Goal: Transaction & Acquisition: Download file/media

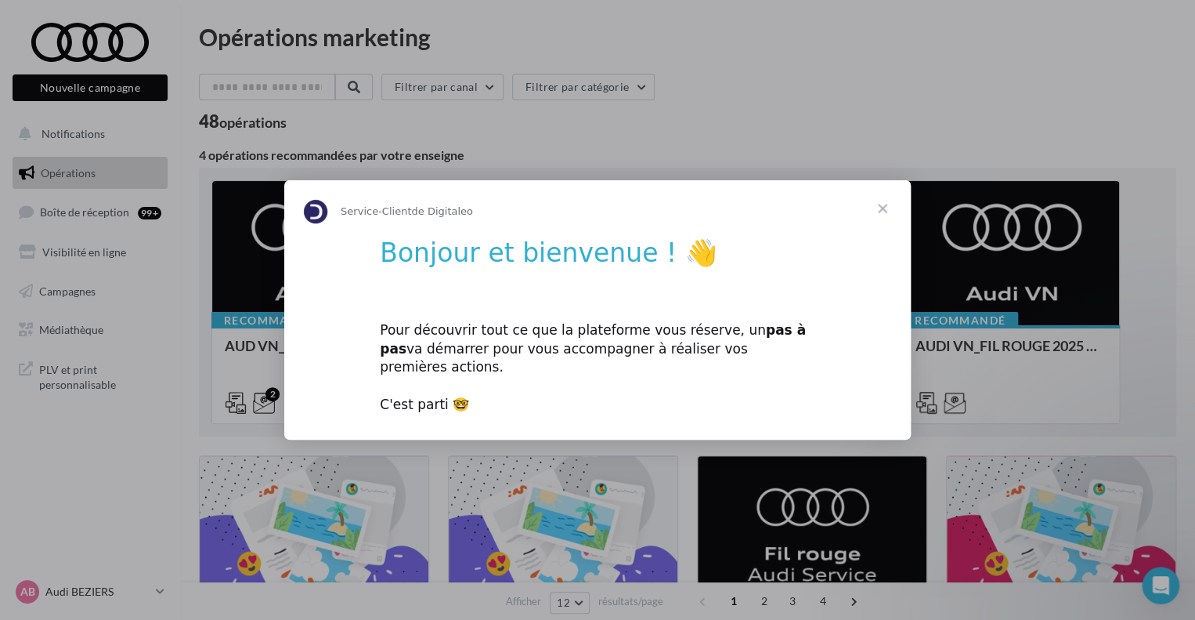
click at [887, 217] on span "Fermer" at bounding box center [883, 208] width 56 height 56
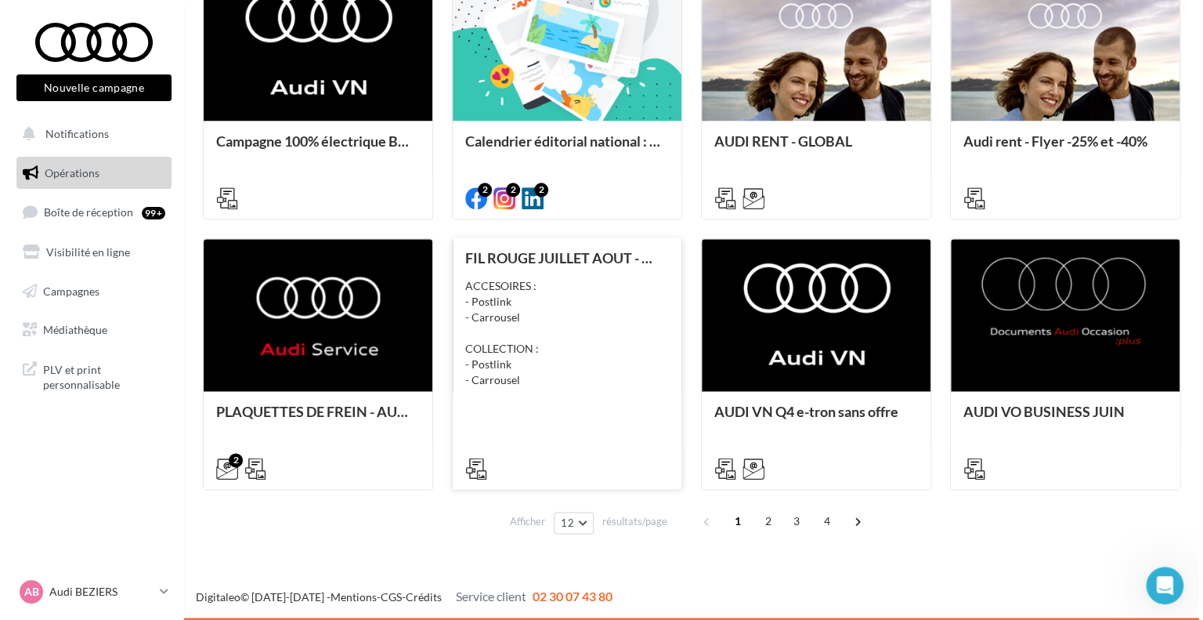
scroll to position [601, 0]
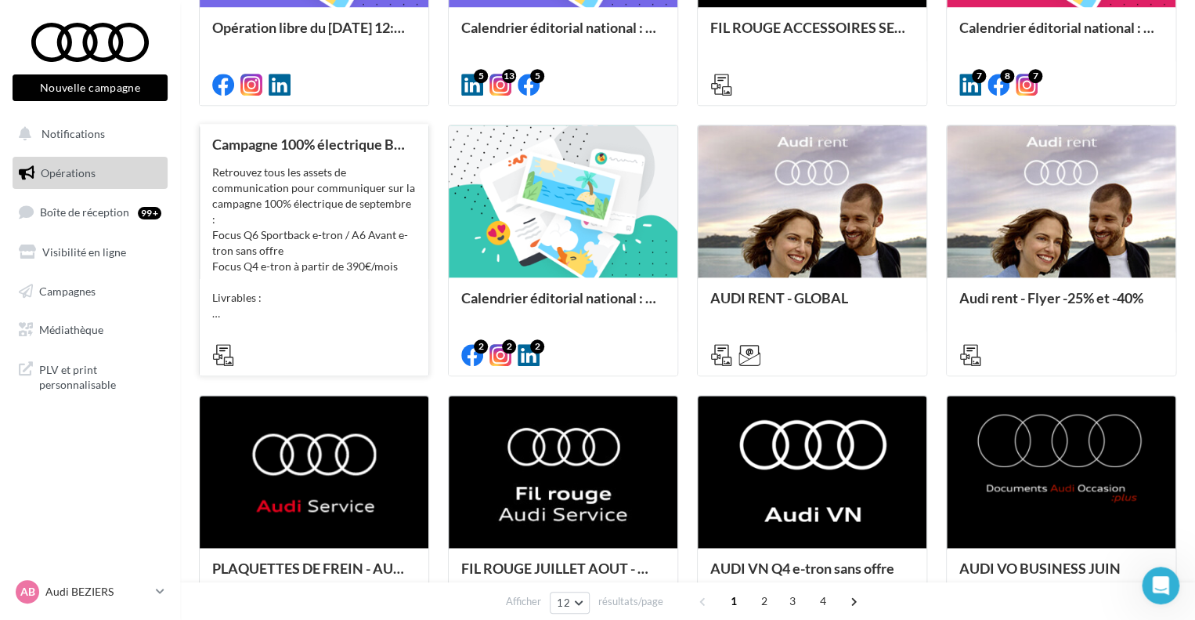
click at [316, 156] on div "Campagne 100% électrique BEV Septembre Retrouvez tous les assets de communicati…" at bounding box center [314, 248] width 204 height 225
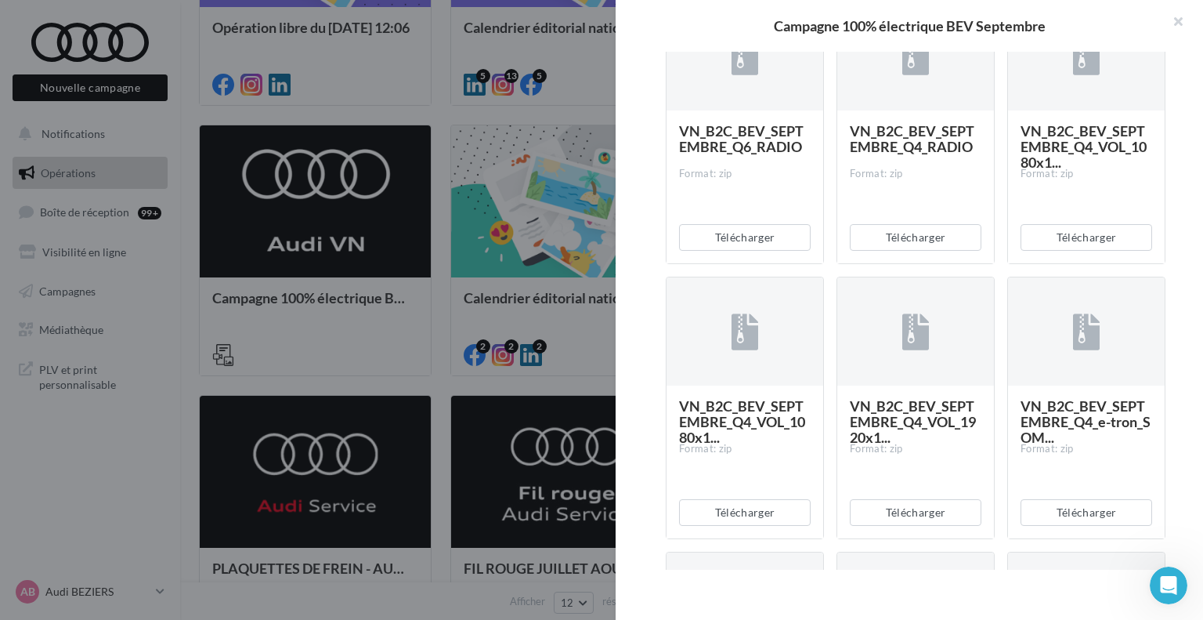
scroll to position [705, 0]
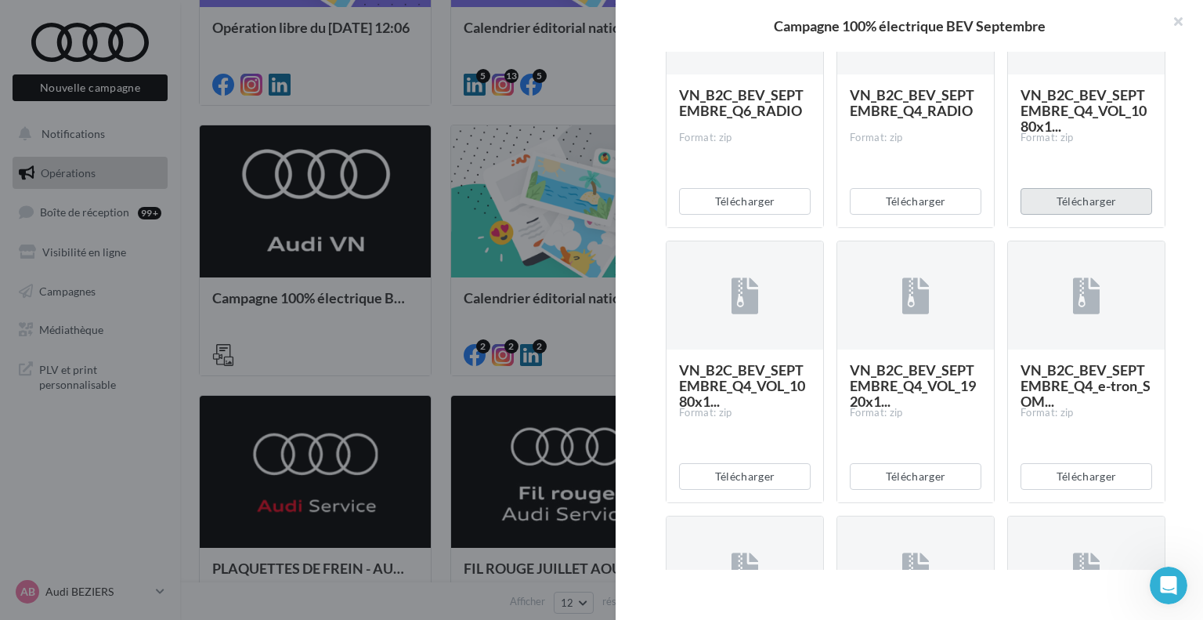
click at [1094, 215] on button "Télécharger" at bounding box center [1087, 201] width 132 height 27
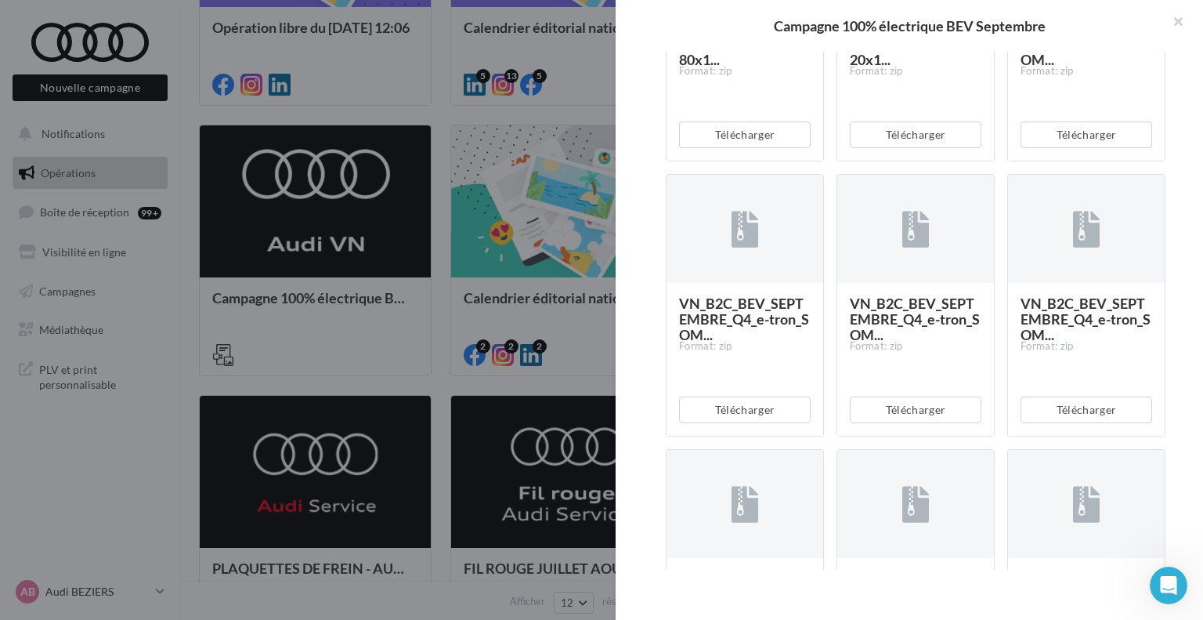
scroll to position [1097, 0]
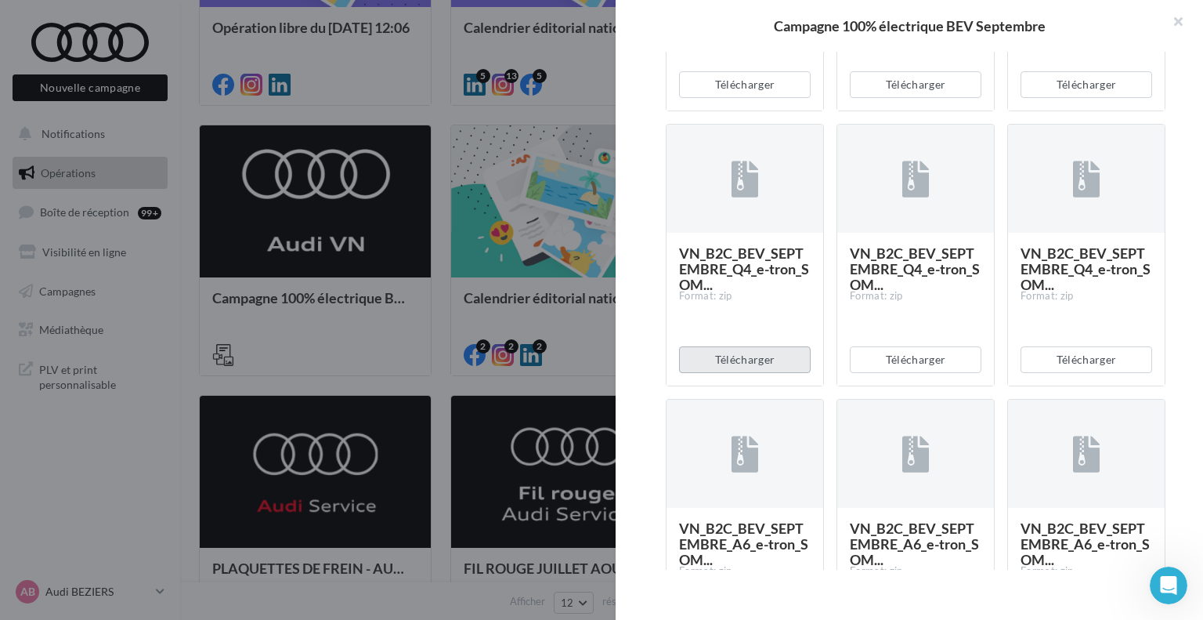
click at [755, 373] on button "Télécharger" at bounding box center [745, 359] width 132 height 27
click at [928, 373] on button "Télécharger" at bounding box center [916, 359] width 132 height 27
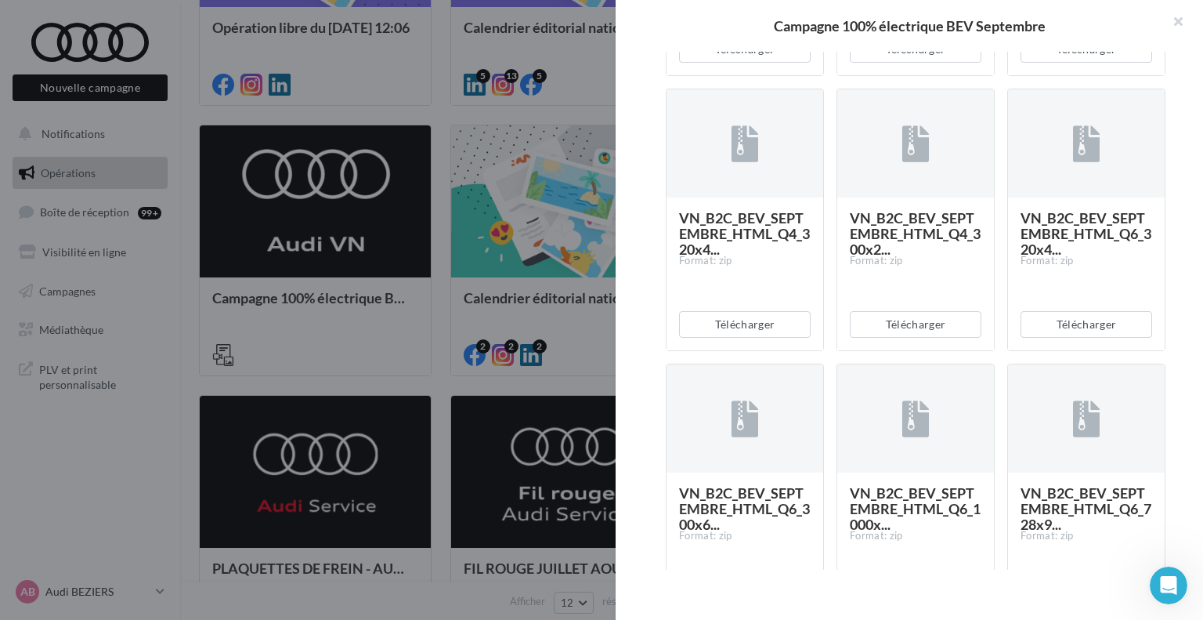
click at [489, 172] on div at bounding box center [601, 310] width 1203 height 620
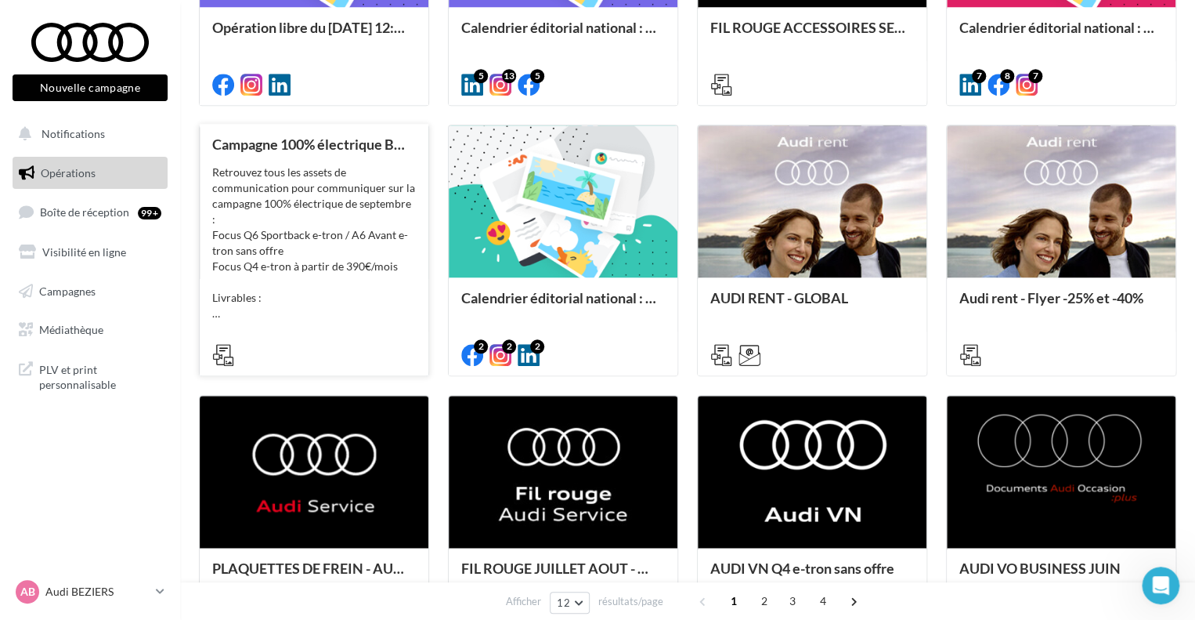
click at [349, 205] on div "Retrouvez tous les assets de communication pour communiquer sur la campagne 100…" at bounding box center [314, 242] width 204 height 157
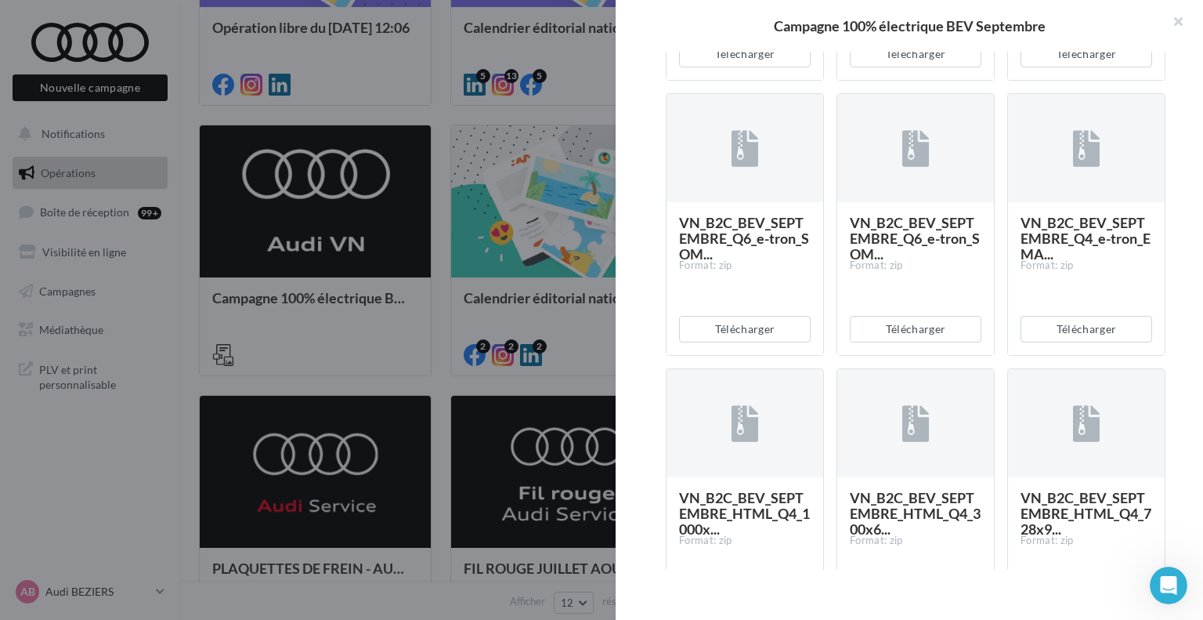
scroll to position [2037, 0]
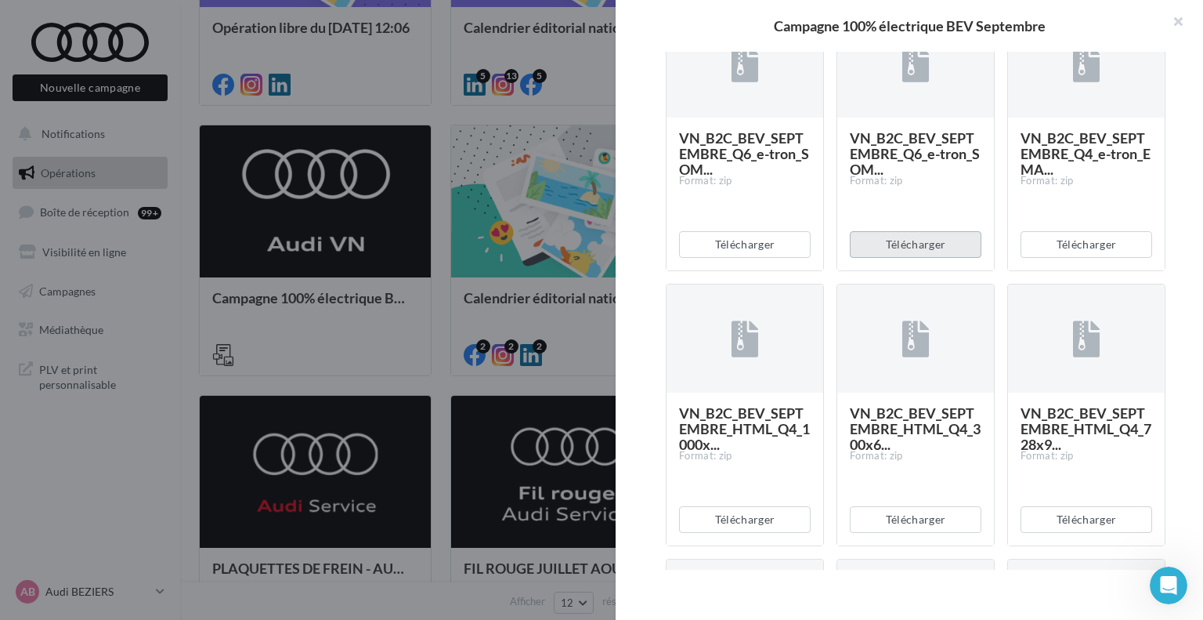
click at [927, 258] on button "Télécharger" at bounding box center [916, 244] width 132 height 27
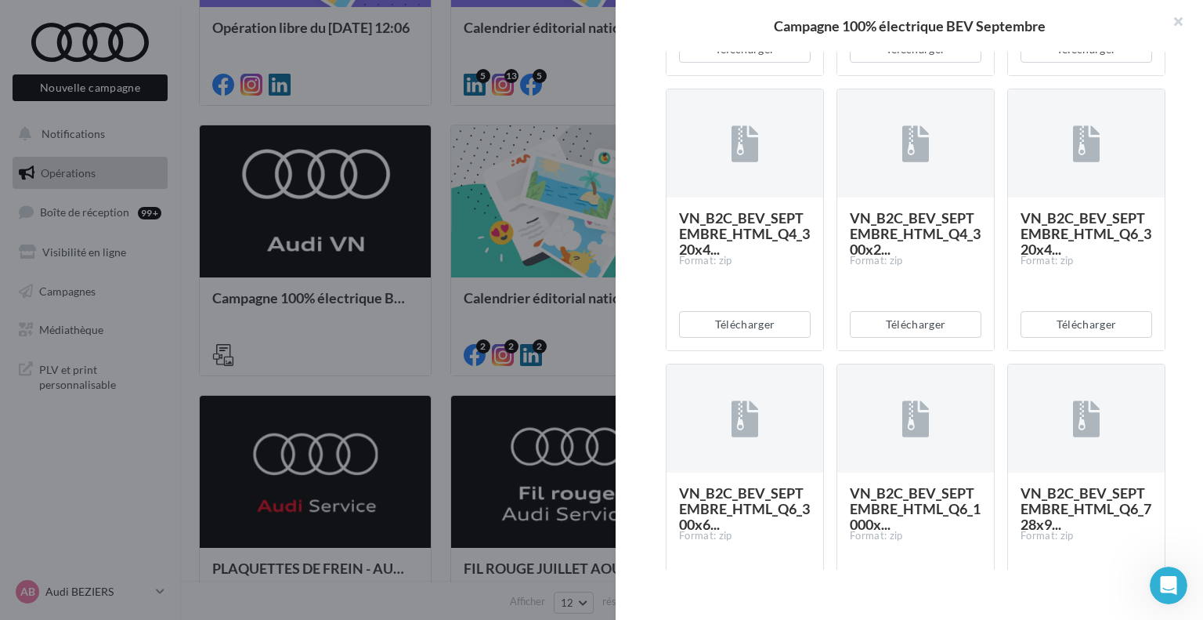
scroll to position [2585, 0]
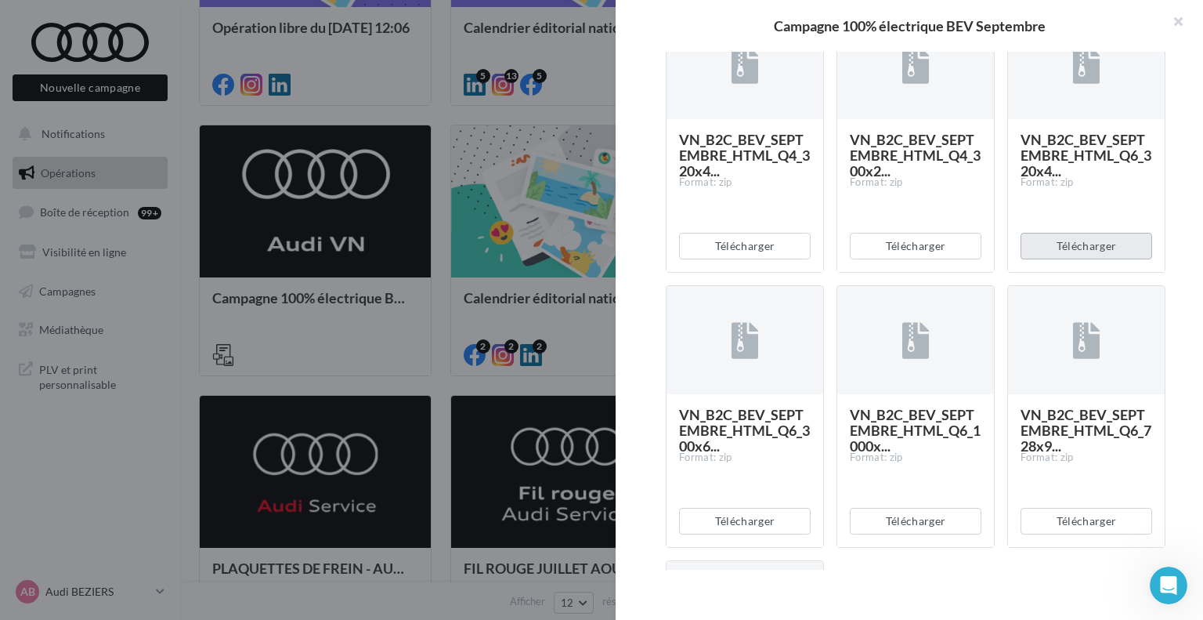
click at [1072, 259] on button "Télécharger" at bounding box center [1087, 246] width 132 height 27
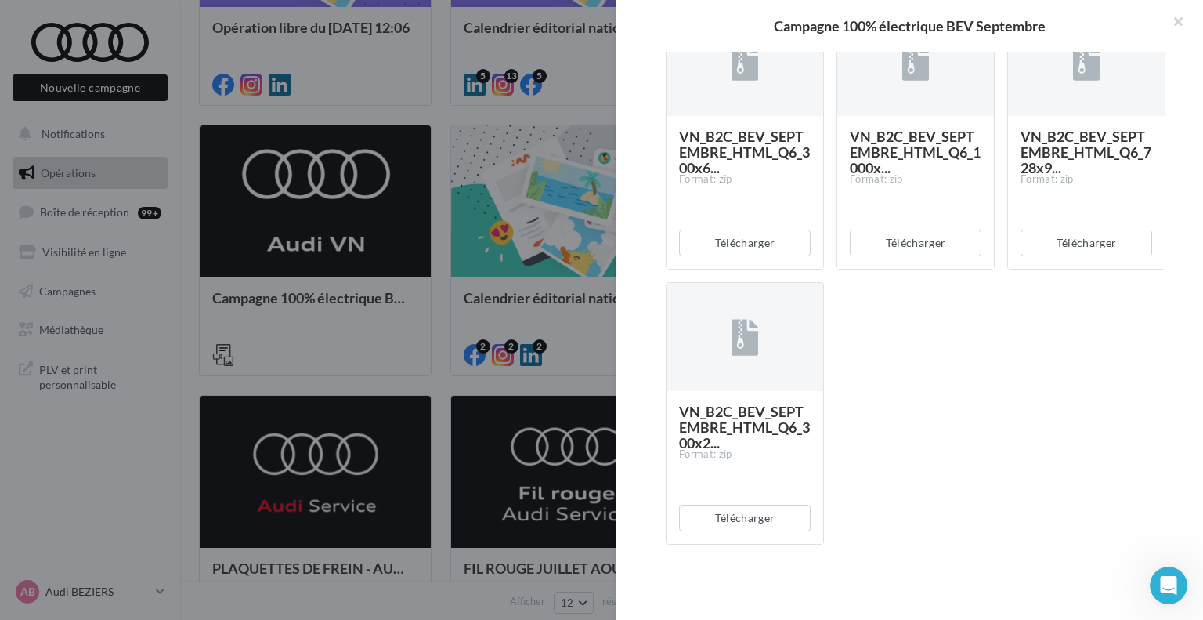
scroll to position [2986, 0]
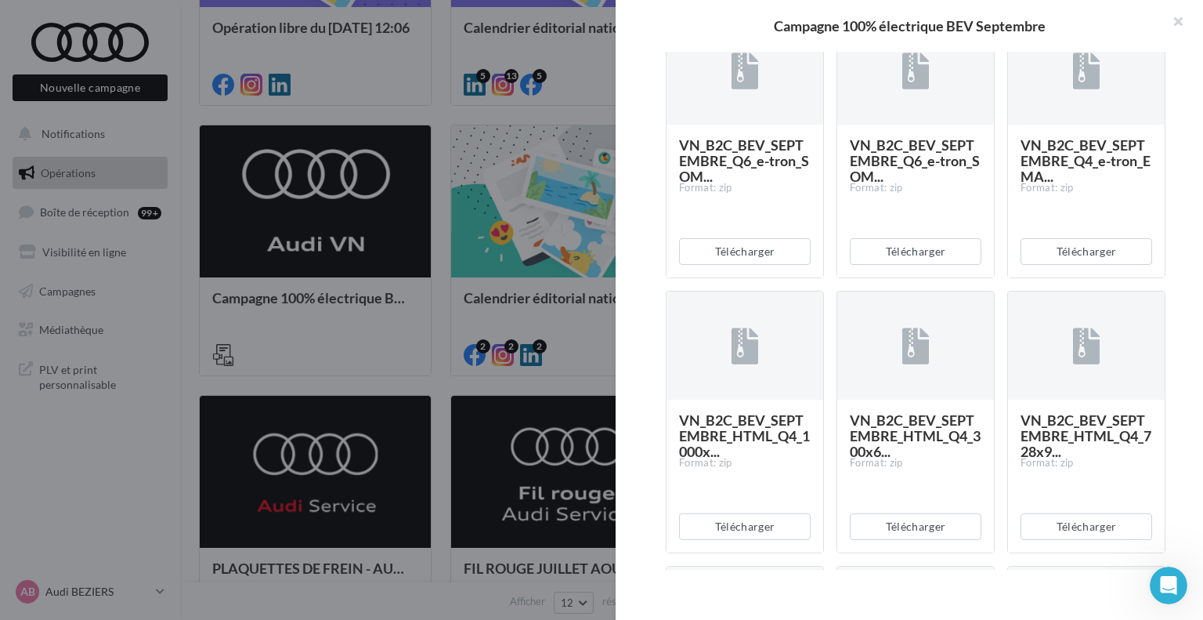
scroll to position [2037, 0]
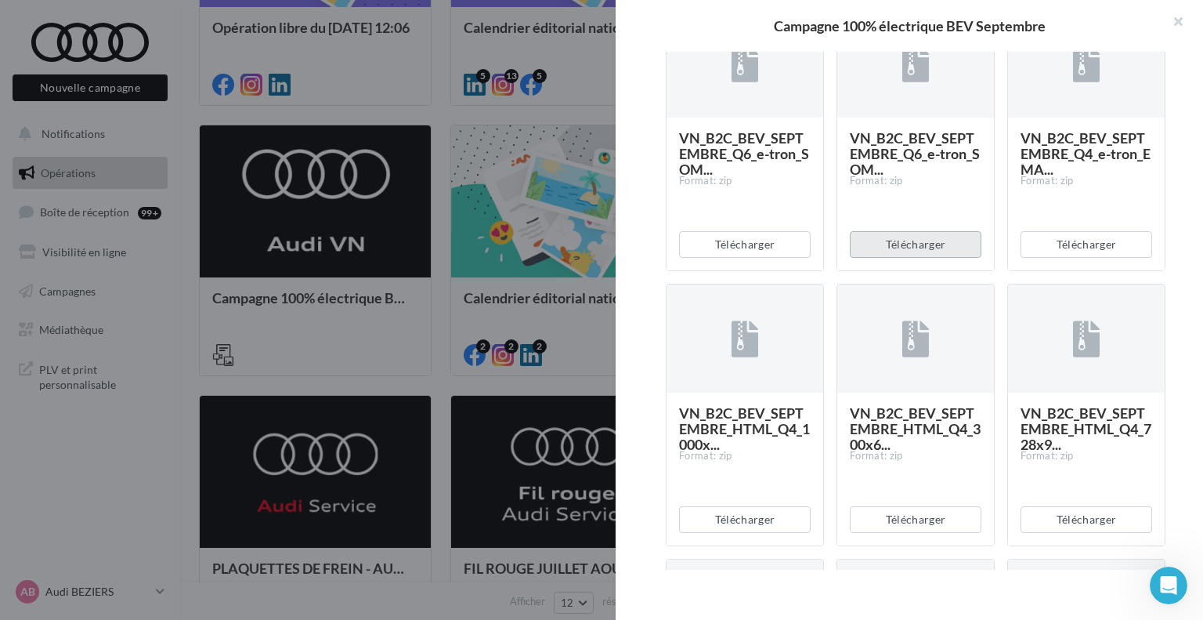
click at [906, 258] on button "Télécharger" at bounding box center [916, 244] width 132 height 27
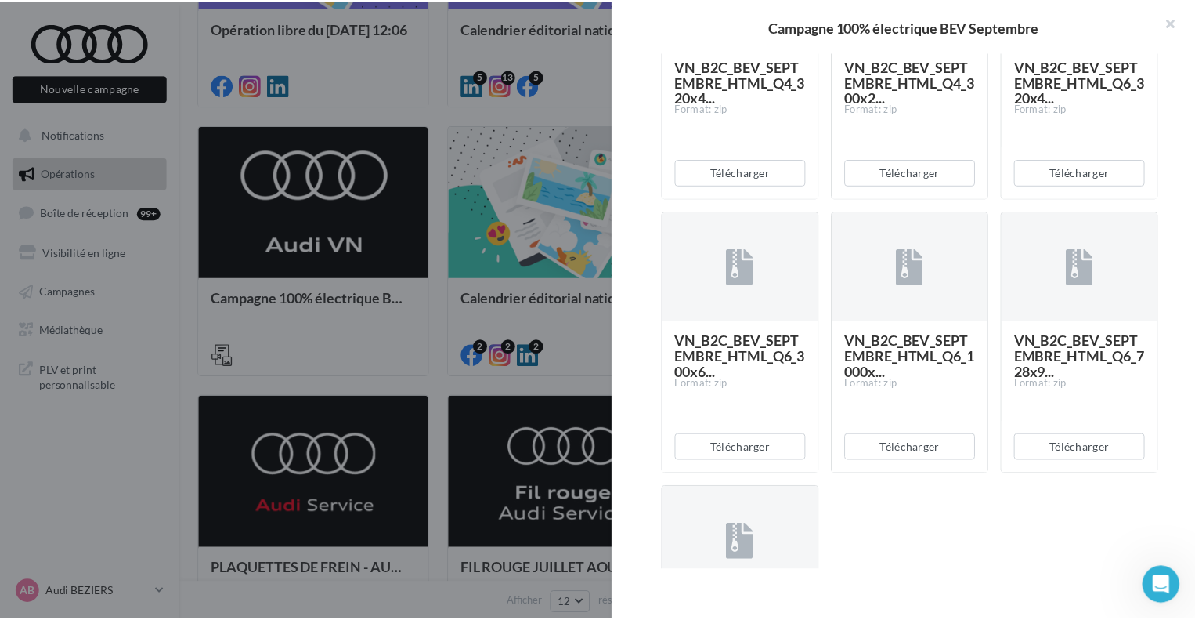
scroll to position [2585, 0]
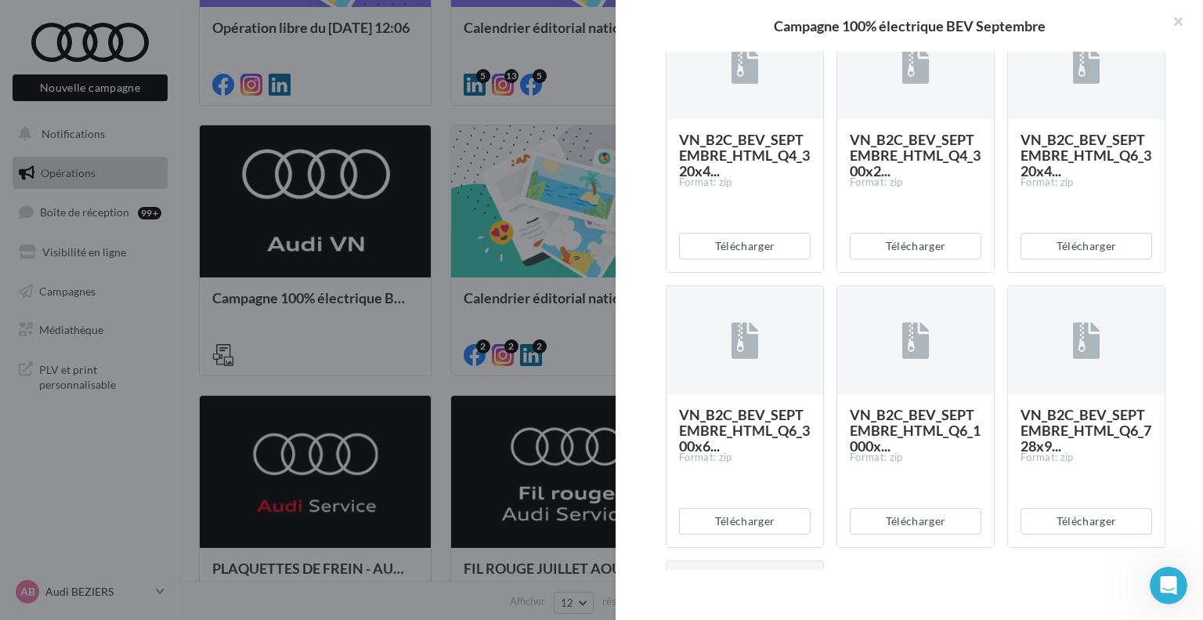
click at [397, 200] on div at bounding box center [601, 310] width 1203 height 620
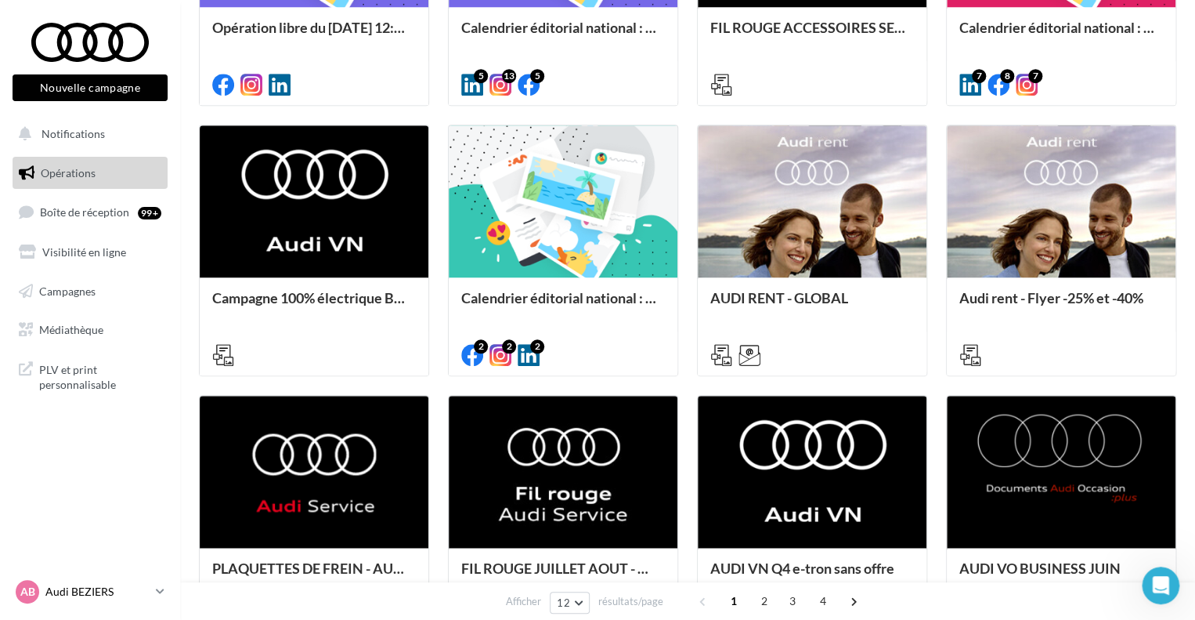
click at [75, 594] on p "Audi BEZIERS" at bounding box center [97, 592] width 104 height 16
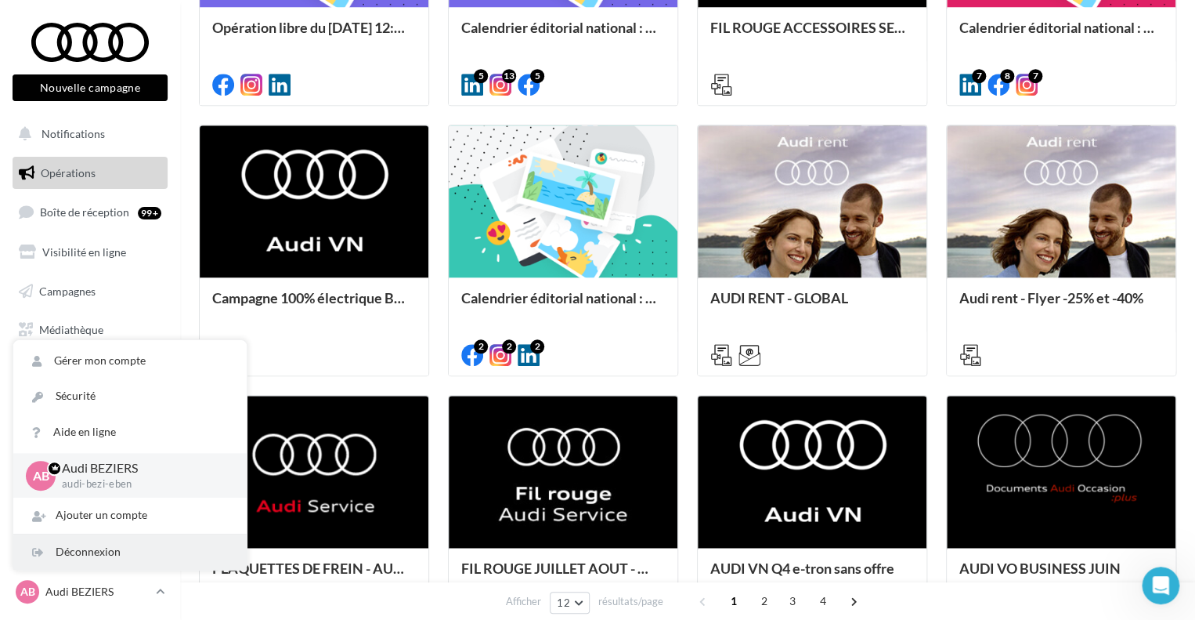
click at [74, 558] on div "Déconnexion" at bounding box center [129, 551] width 233 height 35
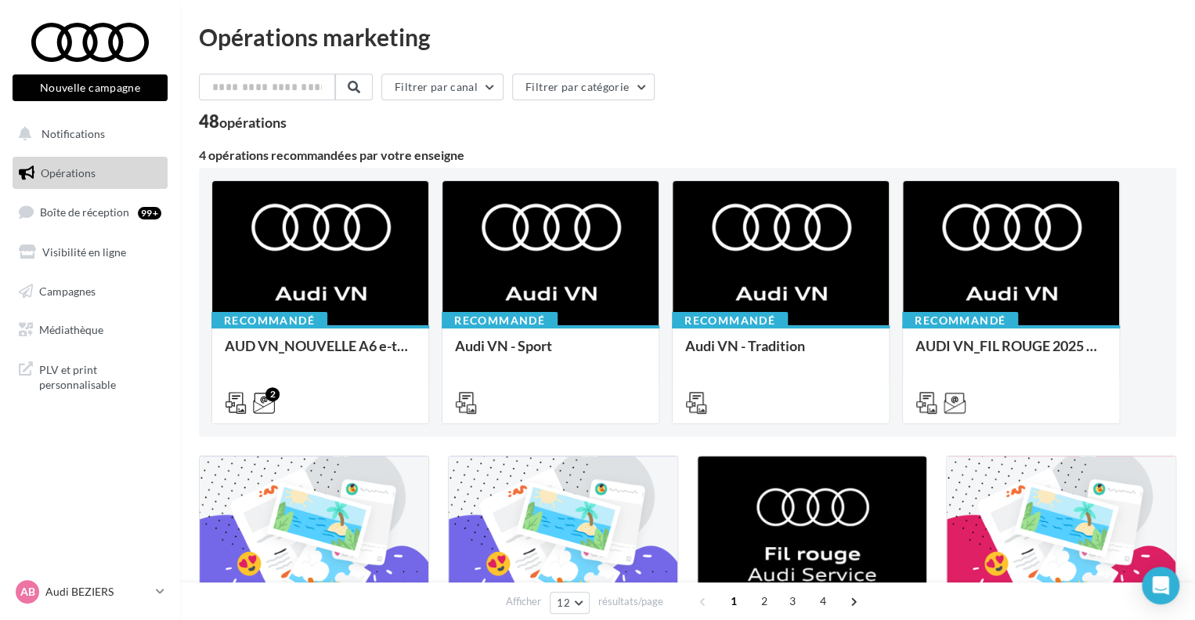
click at [720, 100] on div "Filtrer par canal Filtrer par catégorie" at bounding box center [688, 90] width 978 height 33
click at [76, 591] on p "Audi BEZIERS" at bounding box center [97, 592] width 104 height 16
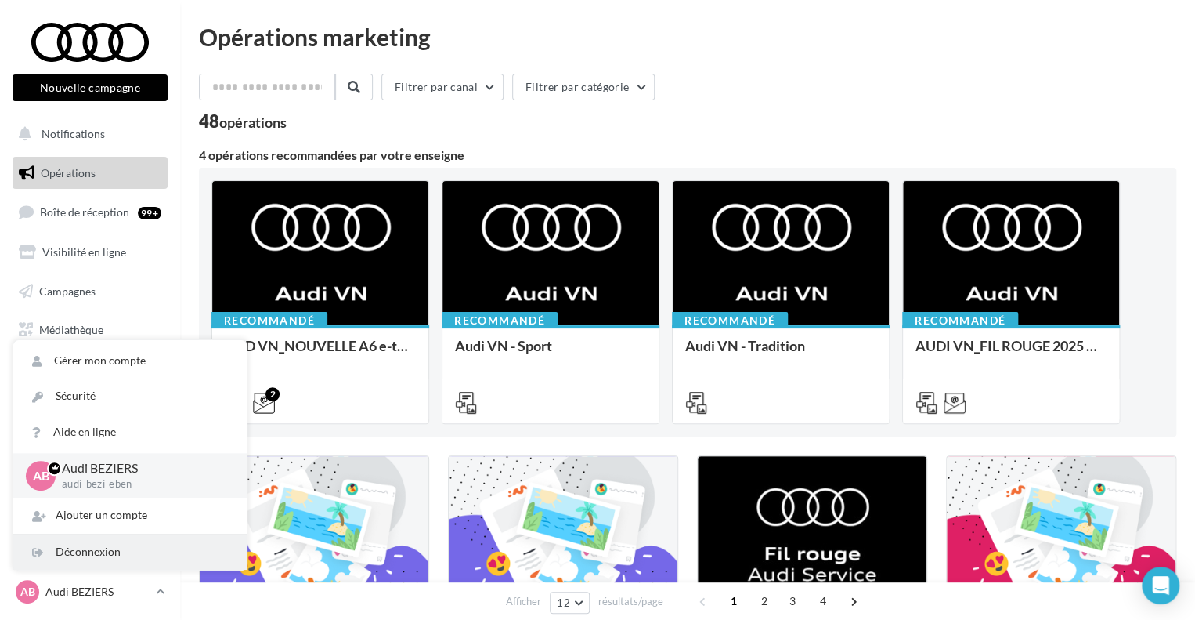
click at [91, 560] on div "Déconnexion" at bounding box center [129, 551] width 233 height 35
